Goal: Check status: Check status

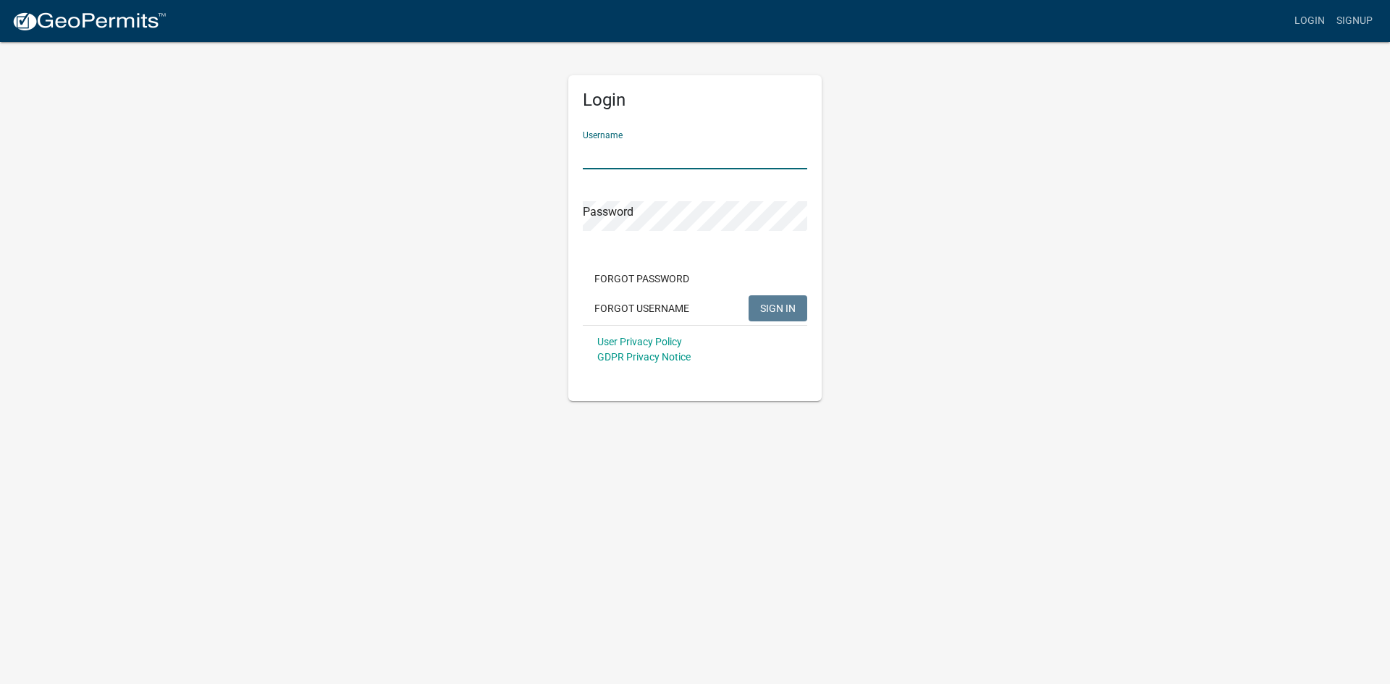
click at [723, 165] on input "Username" at bounding box center [695, 155] width 224 height 30
click at [699, 151] on input "Username" at bounding box center [695, 155] width 224 height 30
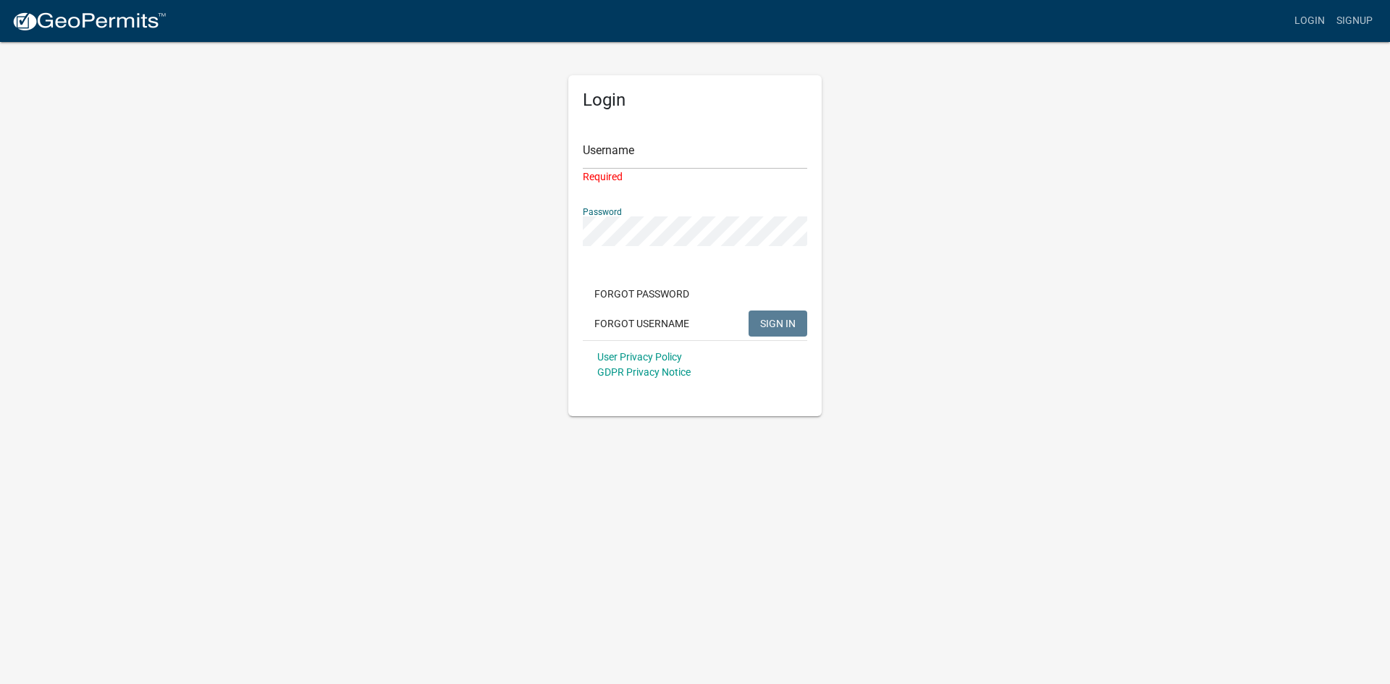
click at [681, 206] on div "Password" at bounding box center [695, 221] width 224 height 50
click at [1258, 308] on app-login-view "more_horiz Login Signup Login Username Required Password Forgot Password Forgot…" at bounding box center [695, 208] width 1390 height 416
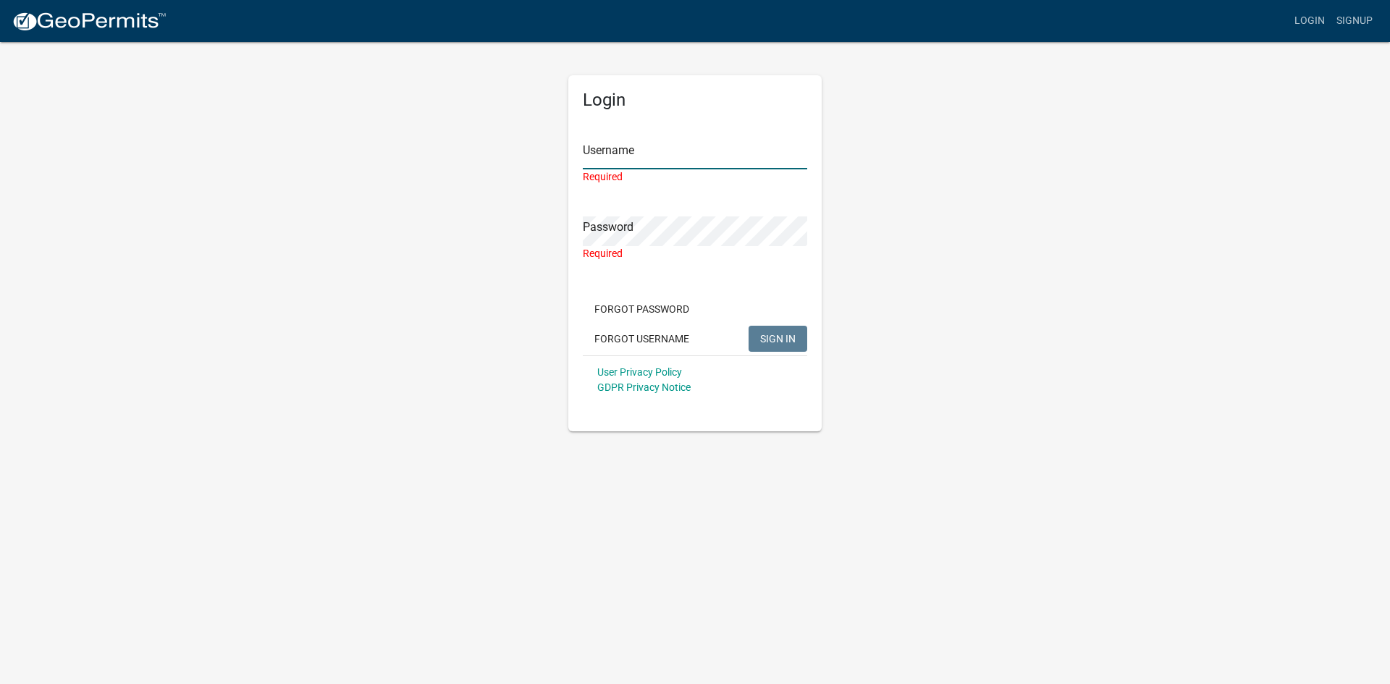
click at [689, 163] on input "Username" at bounding box center [695, 155] width 224 height 30
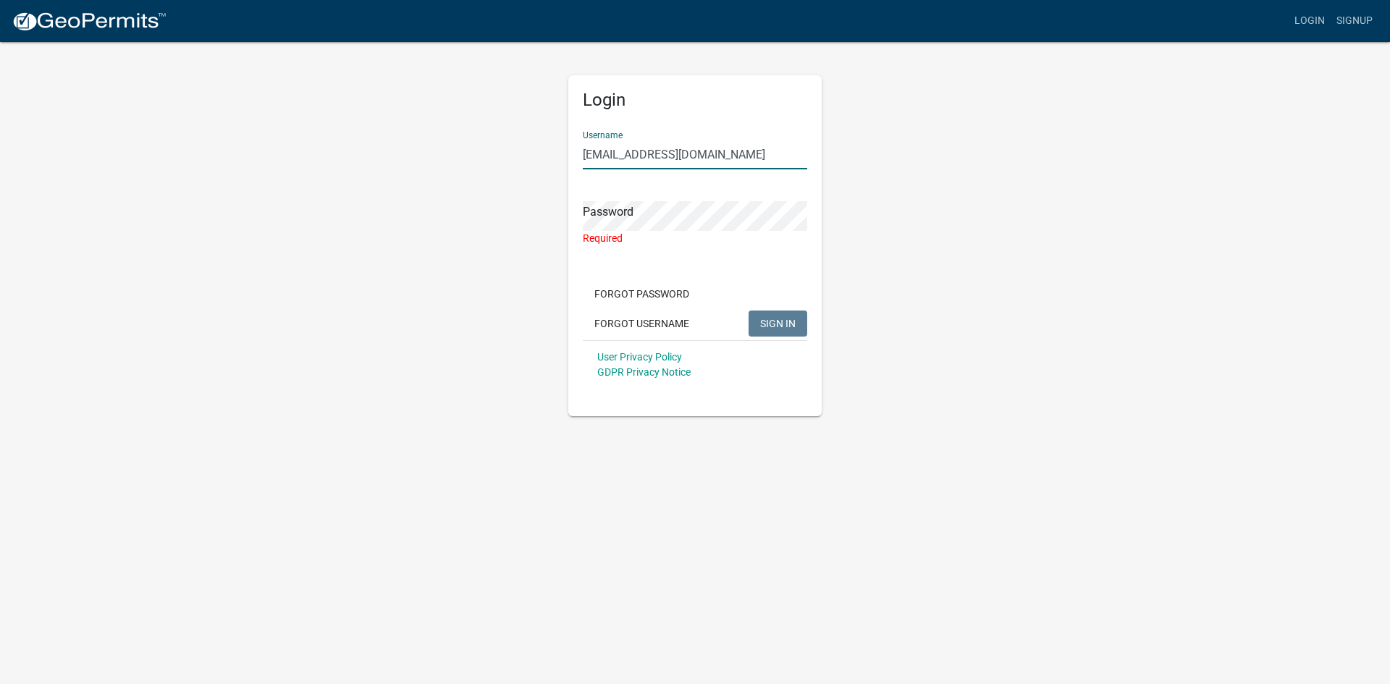
type input "[EMAIL_ADDRESS][DOMAIN_NAME]"
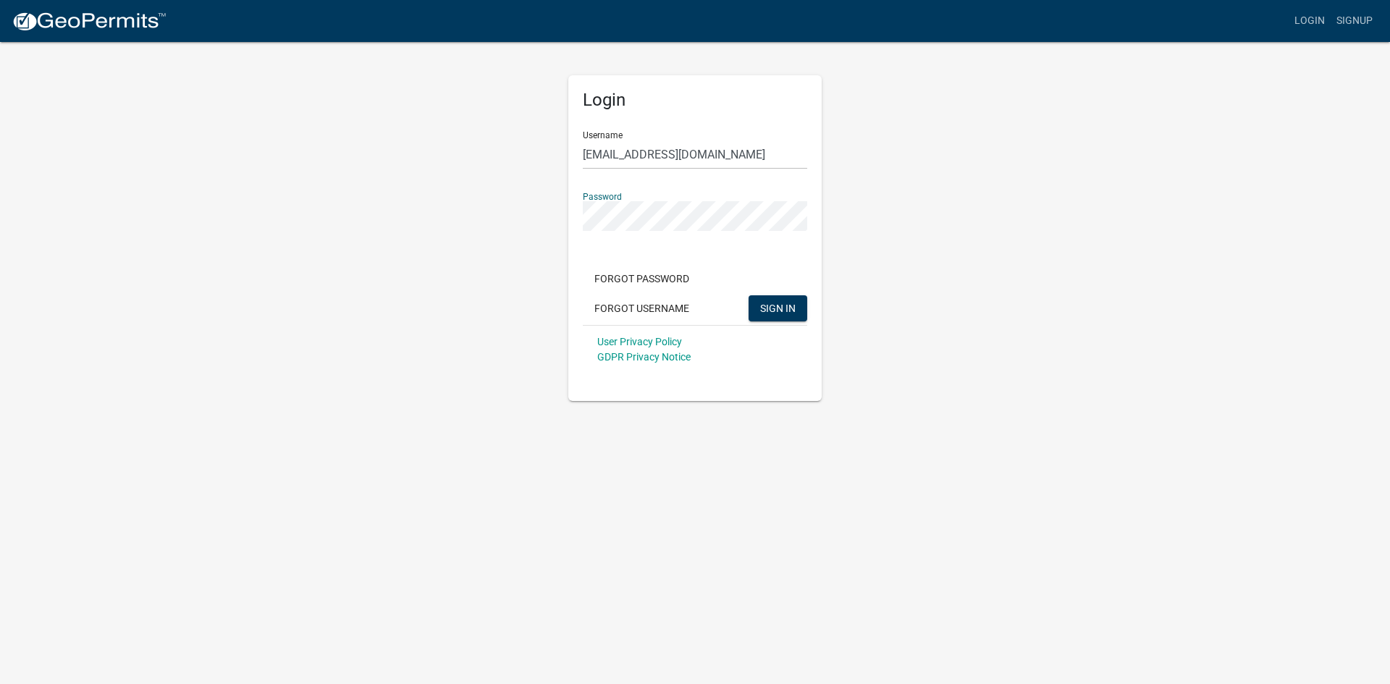
click at [749, 295] on button "SIGN IN" at bounding box center [778, 308] width 59 height 26
